Goal: Navigation & Orientation: Find specific page/section

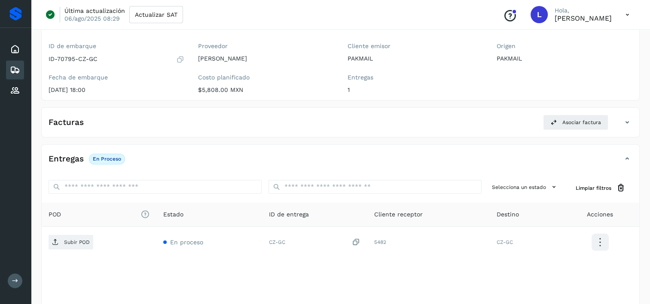
scroll to position [43, 0]
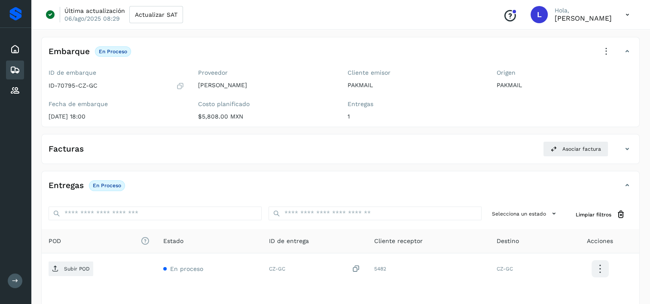
click at [625, 15] on icon at bounding box center [628, 15] width 18 height 18
click at [572, 53] on div "Cerrar sesión" at bounding box center [585, 55] width 102 height 16
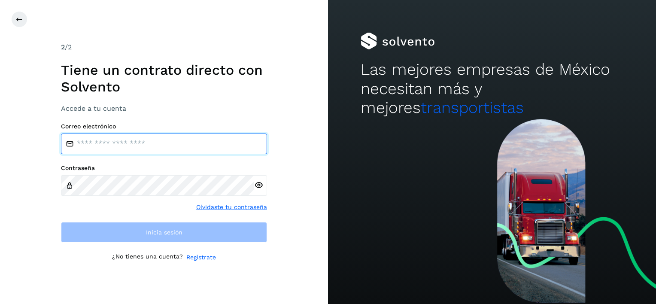
click at [141, 143] on input "email" at bounding box center [164, 144] width 206 height 21
type input "**********"
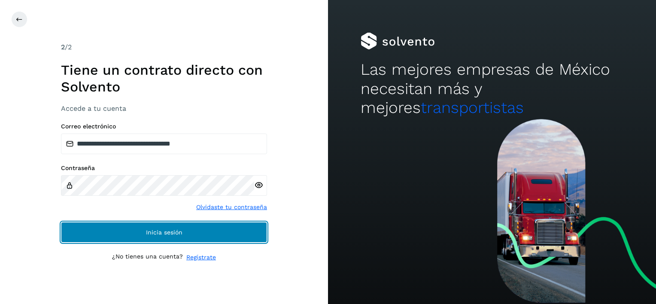
click at [184, 228] on button "Inicia sesión" at bounding box center [164, 232] width 206 height 21
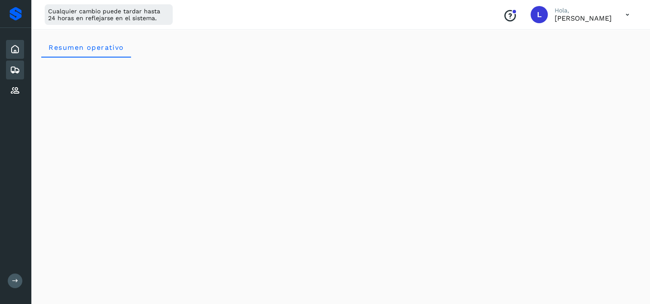
click at [8, 69] on div "Embarques" at bounding box center [15, 70] width 18 height 19
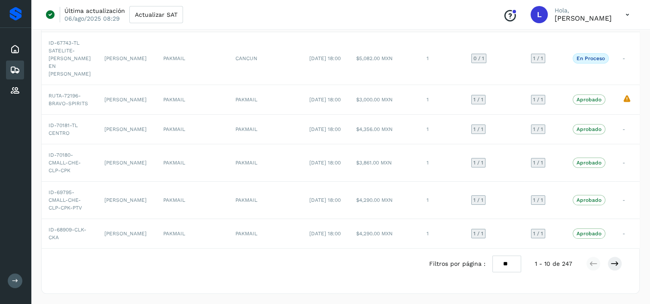
scroll to position [293, 0]
click at [616, 265] on icon at bounding box center [614, 263] width 9 height 9
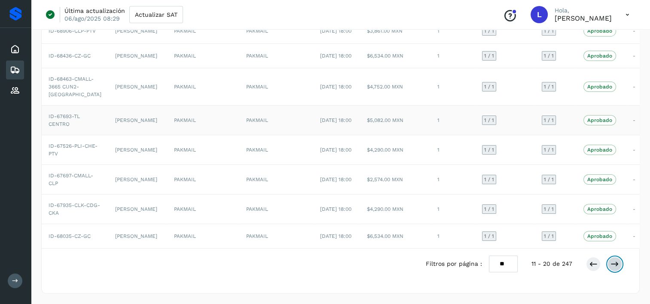
scroll to position [167, 0]
click at [18, 49] on icon at bounding box center [15, 49] width 10 height 10
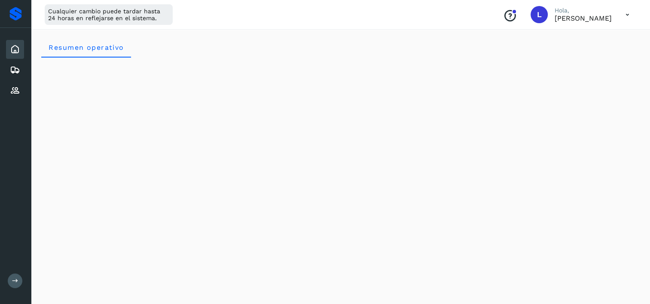
click at [628, 15] on icon at bounding box center [628, 15] width 18 height 18
click at [581, 54] on div "Cerrar sesión" at bounding box center [585, 55] width 102 height 16
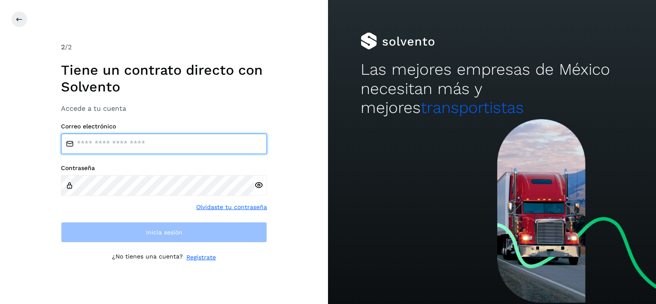
click at [150, 146] on input "email" at bounding box center [164, 144] width 206 height 21
type input "**********"
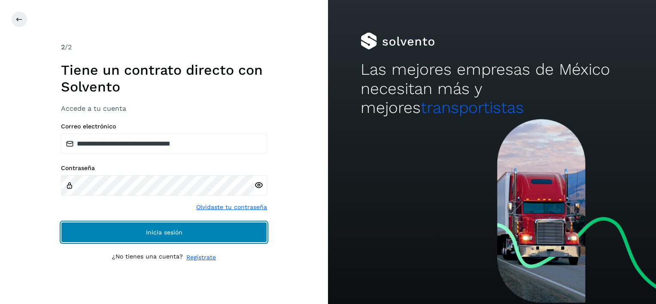
click at [163, 230] on span "Inicia sesión" at bounding box center [164, 232] width 37 height 6
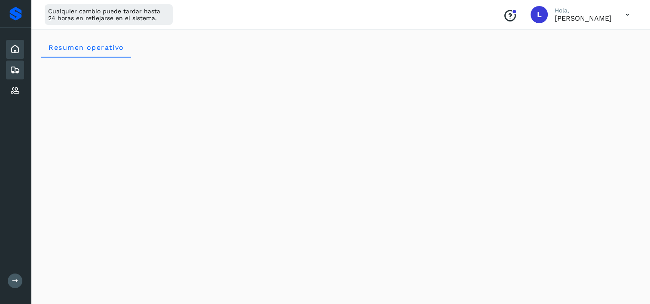
click at [15, 68] on icon at bounding box center [15, 70] width 10 height 10
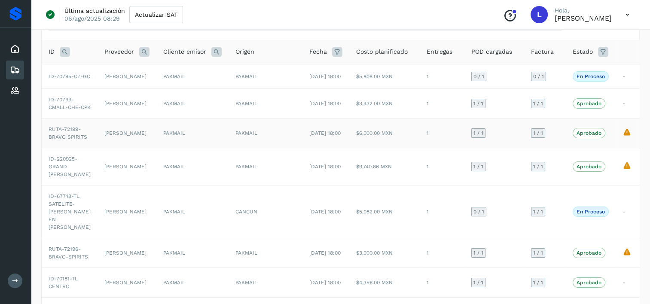
scroll to position [57, 0]
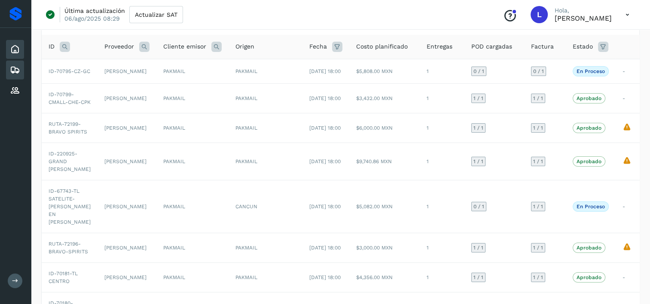
click at [17, 52] on icon at bounding box center [15, 49] width 10 height 10
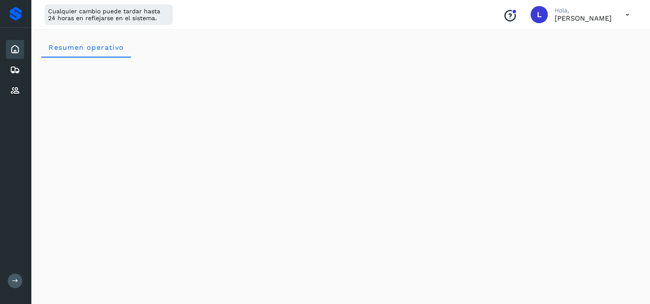
click at [628, 17] on icon at bounding box center [628, 15] width 18 height 18
click at [580, 56] on div "Cerrar sesión" at bounding box center [585, 55] width 102 height 16
